Goal: Task Accomplishment & Management: Manage account settings

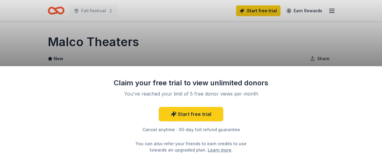
click at [168, 48] on div "Claim your free trial to view unlimited donors You've reached your limit of 5 f…" at bounding box center [191, 82] width 382 height 165
click at [210, 47] on div "Claim your free trial to view unlimited donors You've reached your limit of 5 f…" at bounding box center [191, 82] width 382 height 165
click at [307, 10] on div "Claim your free trial to view unlimited donors You've reached your limit of 5 f…" at bounding box center [191, 82] width 382 height 165
click at [60, 58] on div "Claim your free trial to view unlimited donors You've reached your limit of 5 f…" at bounding box center [191, 82] width 382 height 165
click at [235, 33] on div "Claim your free trial to view unlimited donors You've reached your limit of 5 f…" at bounding box center [191, 82] width 382 height 165
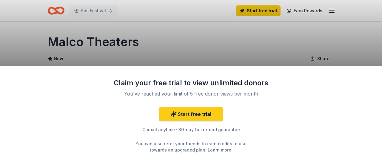
click at [235, 33] on div "Claim your free trial to view unlimited donors You've reached your limit of 5 f…" at bounding box center [191, 82] width 382 height 165
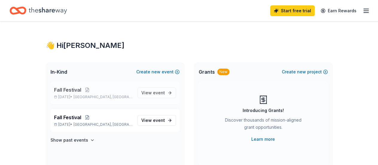
click at [94, 95] on span "[GEOGRAPHIC_DATA], [GEOGRAPHIC_DATA]" at bounding box center [102, 96] width 59 height 5
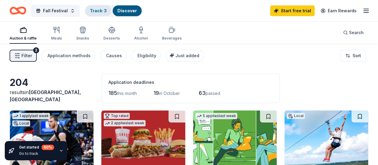
click at [101, 10] on link "Track · 3" at bounding box center [98, 10] width 17 height 5
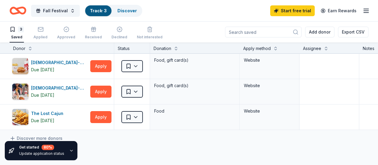
click at [362, 11] on icon "button" at bounding box center [365, 10] width 7 height 7
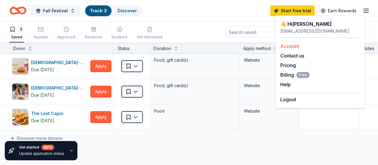
click at [292, 46] on link "Account" at bounding box center [289, 46] width 19 height 6
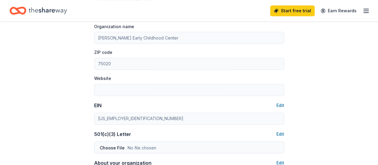
scroll to position [220, 0]
